Goal: Information Seeking & Learning: Find specific fact

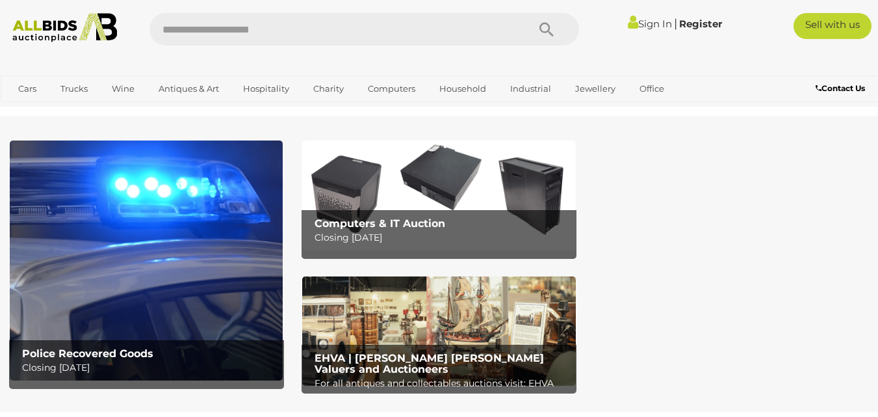
click at [319, 32] on input "text" at bounding box center [331, 29] width 365 height 32
type input "***"
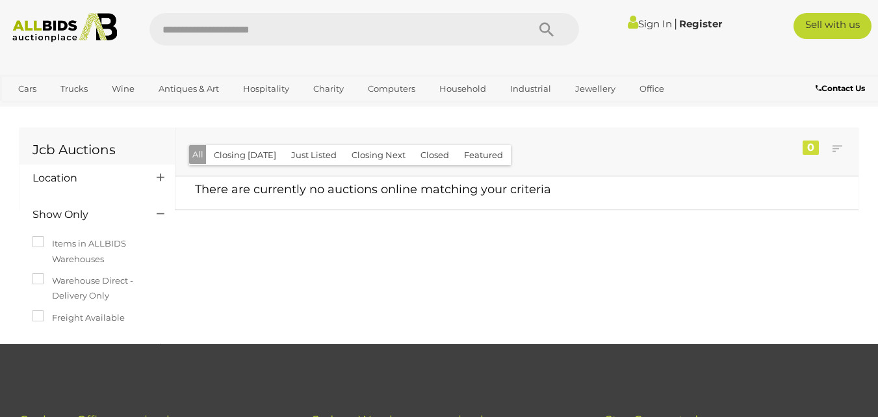
click at [288, 26] on input "text" at bounding box center [331, 29] width 365 height 32
type input "*******"
